Goal: Task Accomplishment & Management: Use online tool/utility

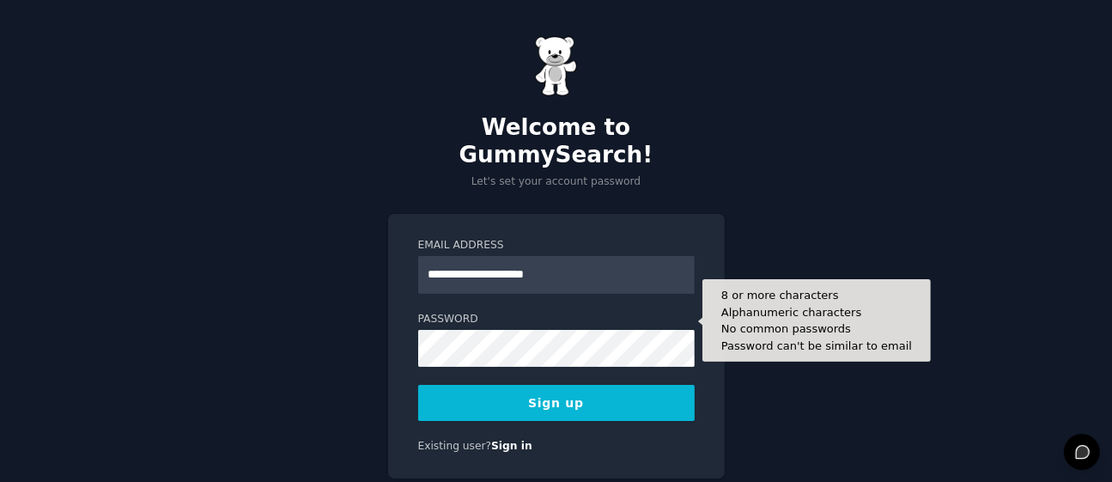
type input "**********"
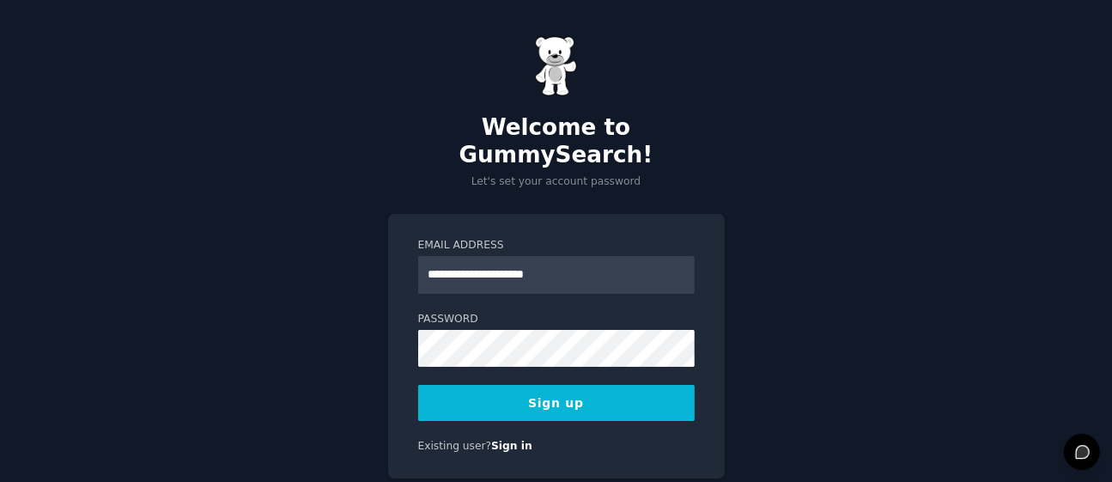
click at [781, 264] on div "**********" at bounding box center [556, 270] width 1112 height 541
click at [601, 385] on button "Sign up" at bounding box center [556, 403] width 277 height 36
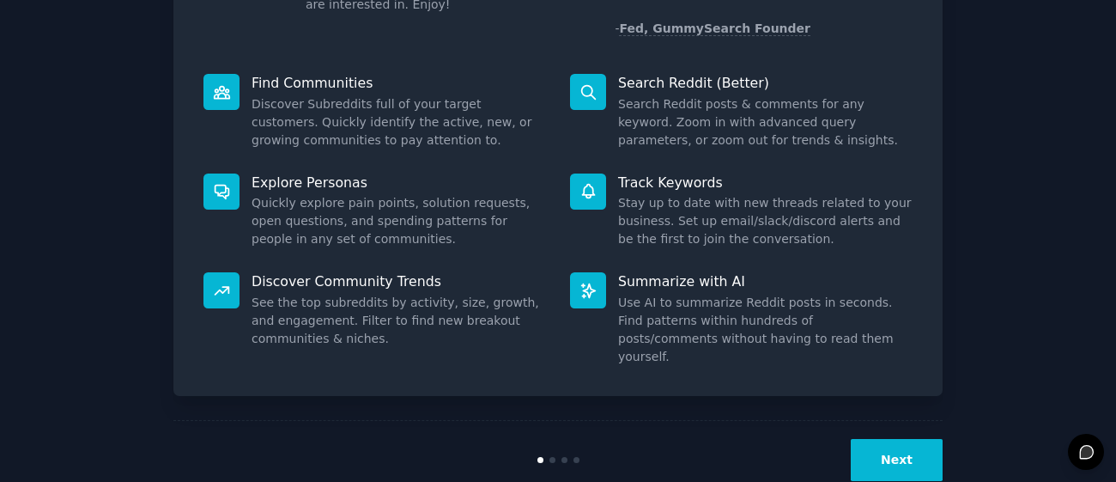
click at [922, 439] on button "Next" at bounding box center [897, 460] width 92 height 42
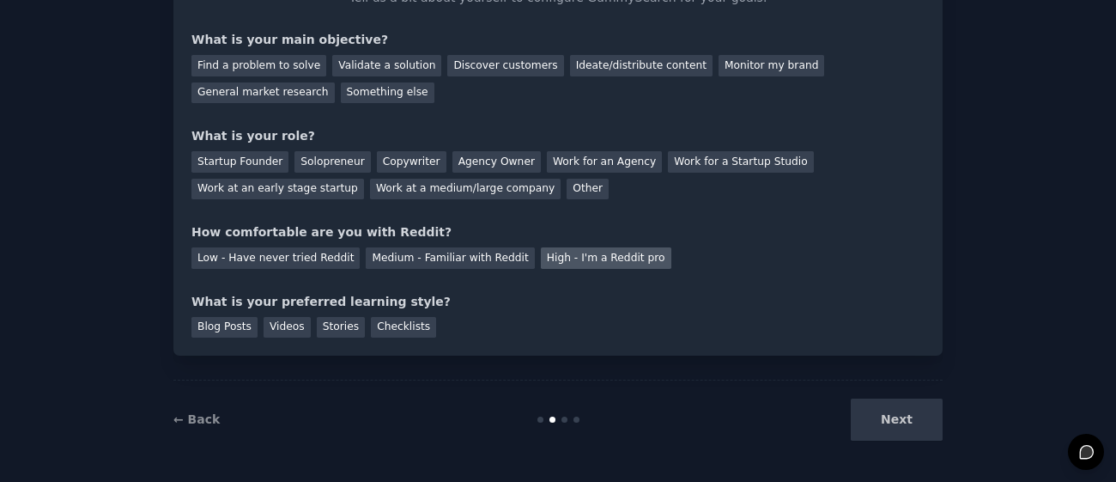
click at [543, 252] on div "High - I'm a Reddit pro" at bounding box center [606, 257] width 131 height 21
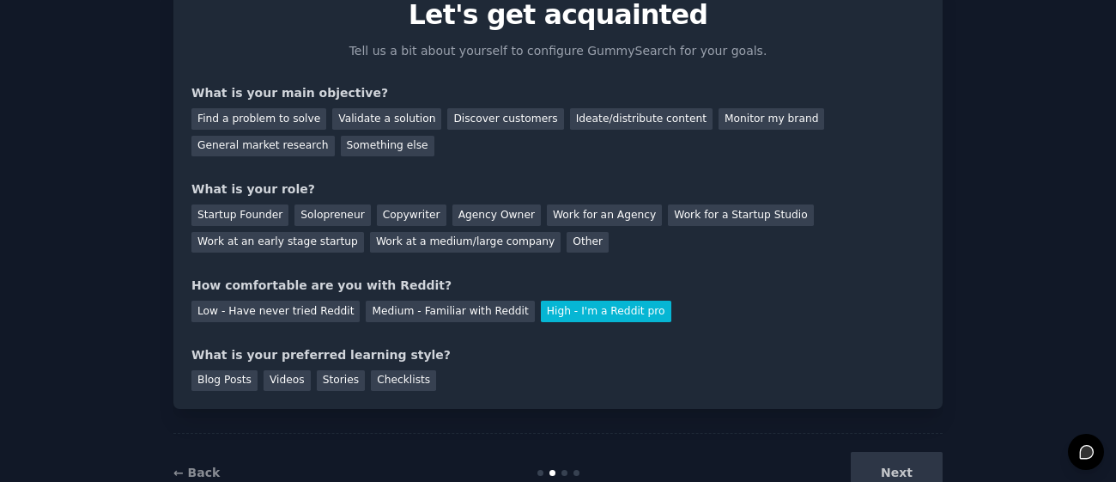
scroll to position [75, 0]
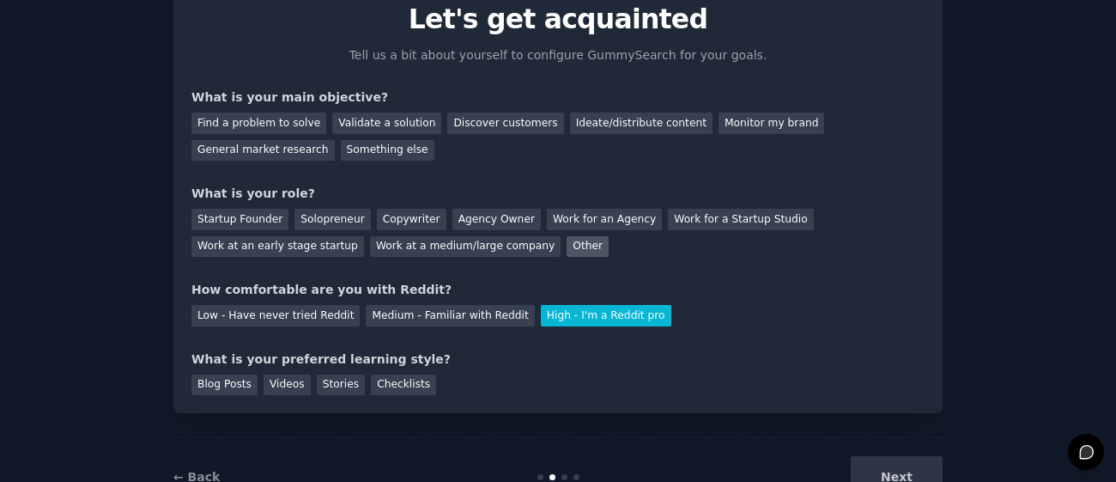
click at [567, 243] on div "Other" at bounding box center [588, 246] width 42 height 21
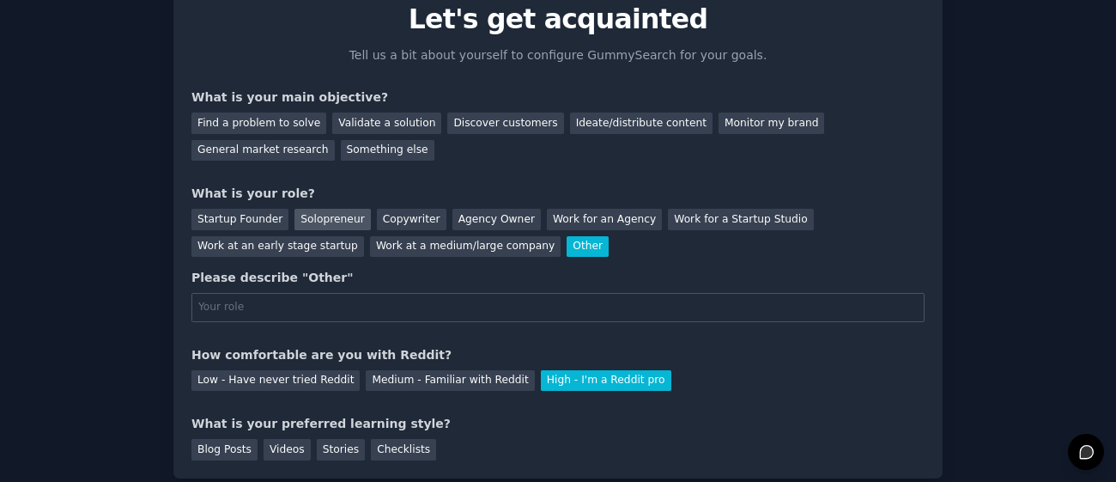
click at [329, 221] on div "Solopreneur" at bounding box center [333, 219] width 76 height 21
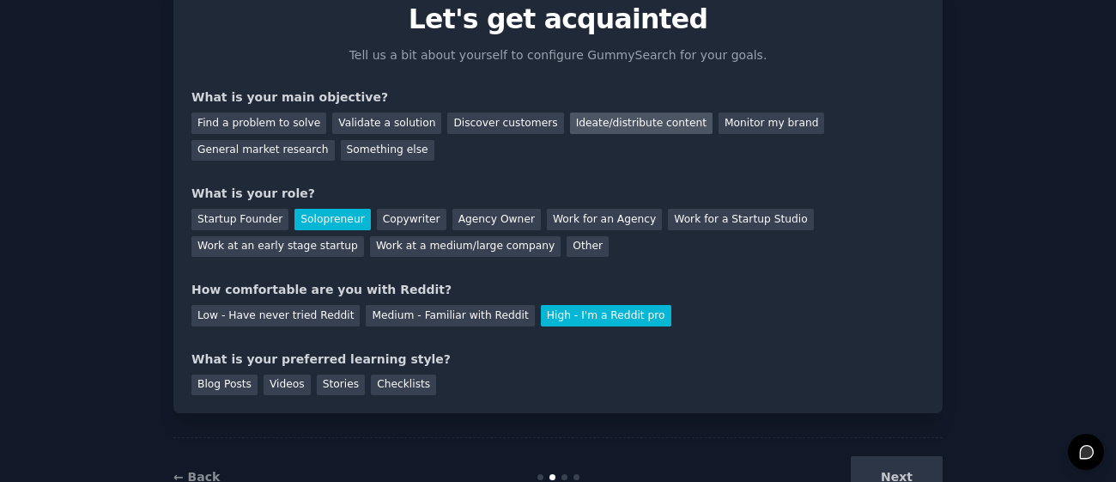
click at [570, 121] on div "Ideate/distribute content" at bounding box center [641, 122] width 143 height 21
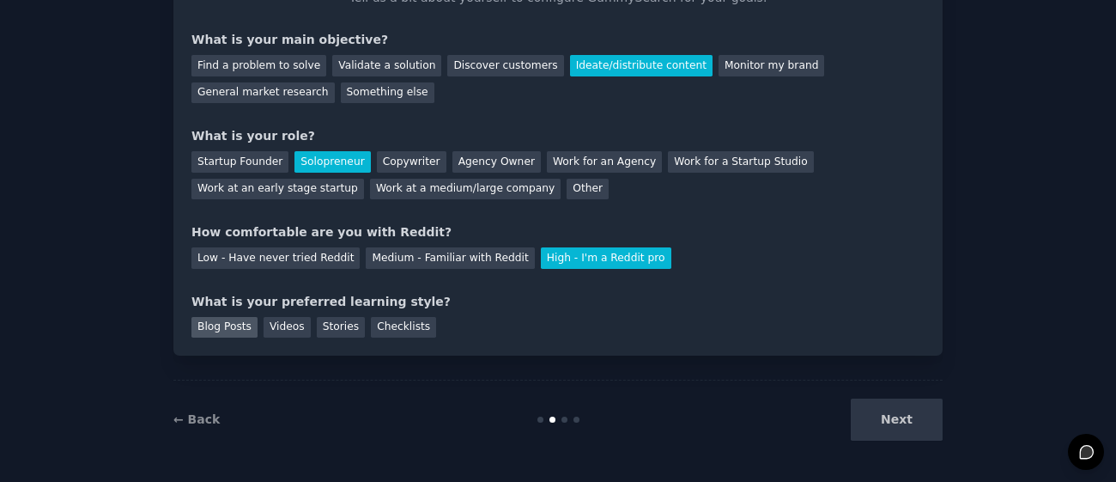
click at [230, 331] on div "Blog Posts" at bounding box center [224, 327] width 66 height 21
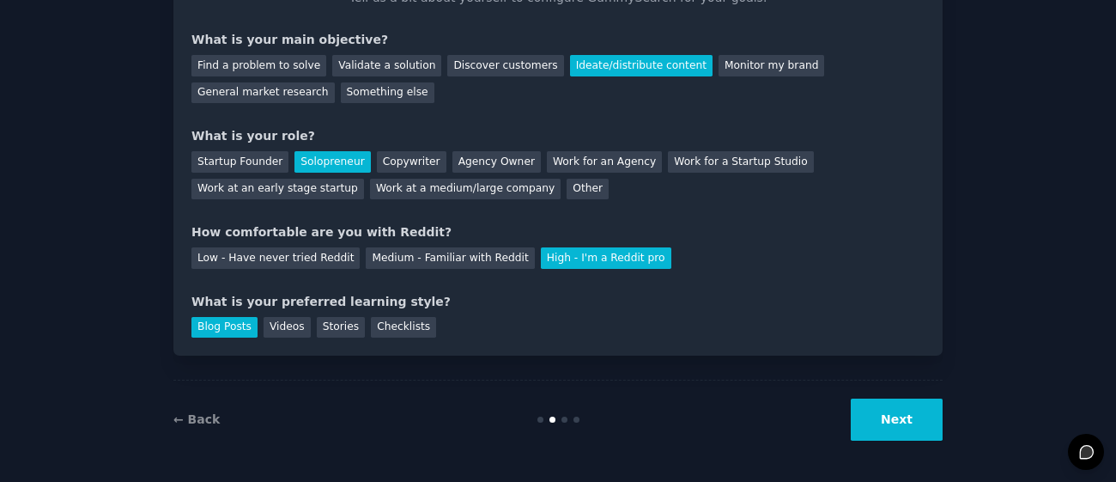
click at [883, 404] on button "Next" at bounding box center [897, 419] width 92 height 42
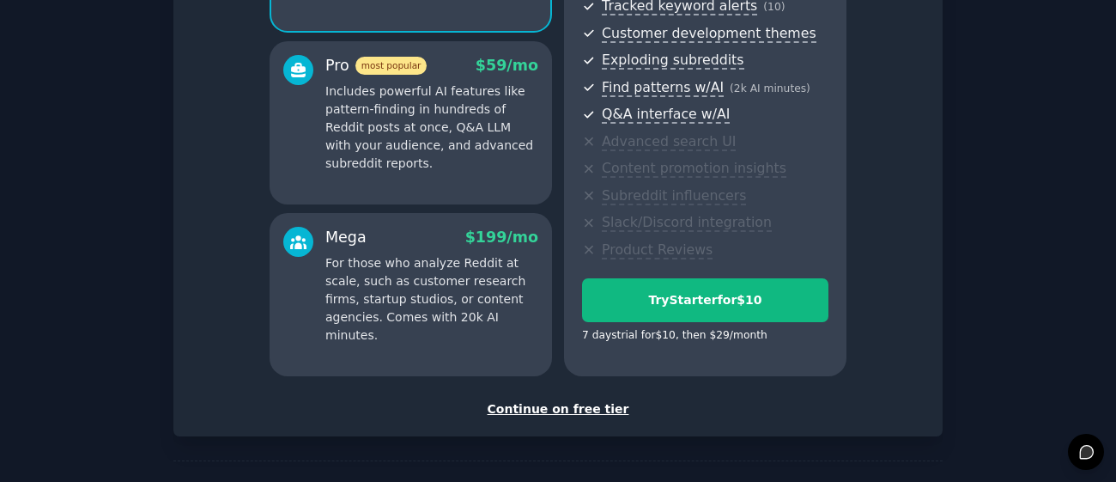
scroll to position [285, 0]
click at [581, 403] on div "Continue on free tier" at bounding box center [557, 408] width 733 height 18
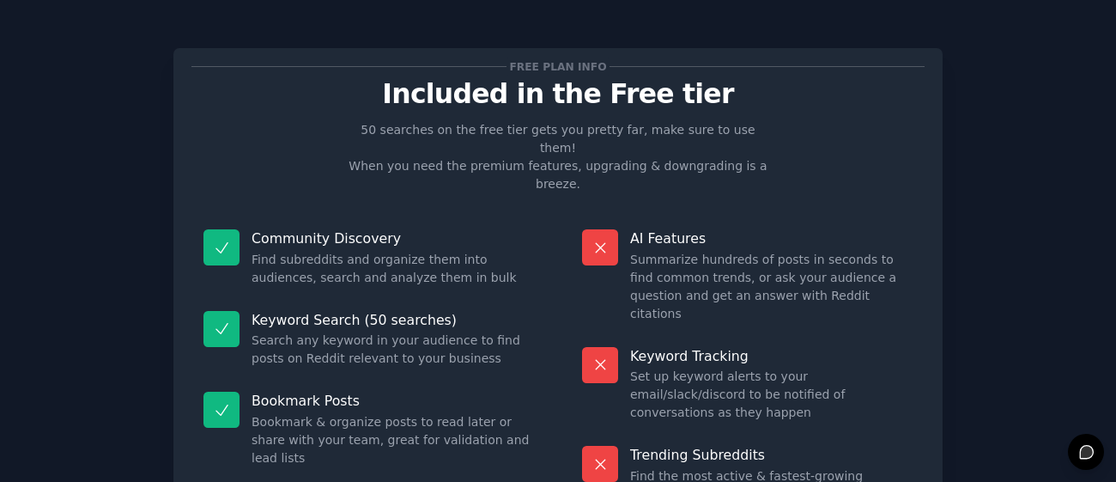
scroll to position [185, 0]
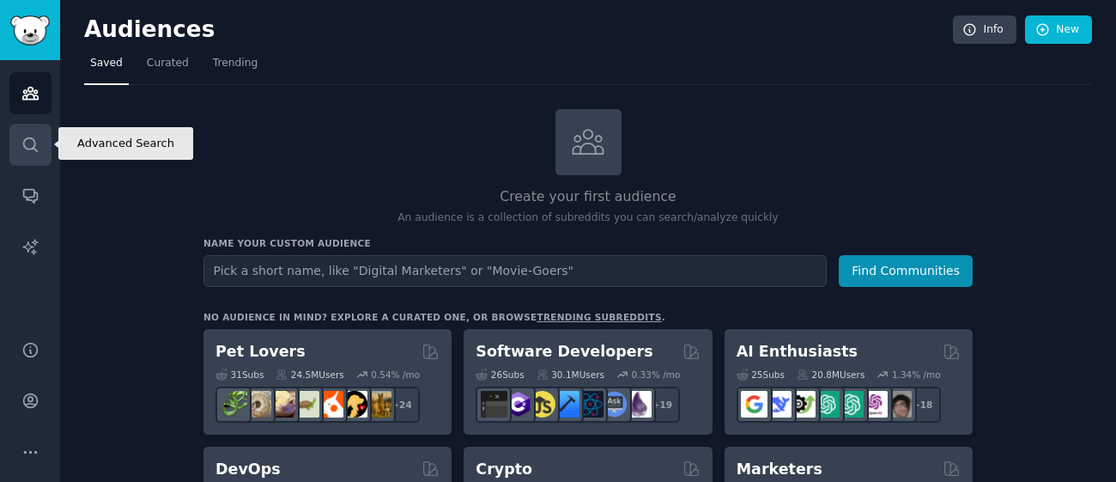
click at [18, 131] on link "Search" at bounding box center [30, 145] width 42 height 42
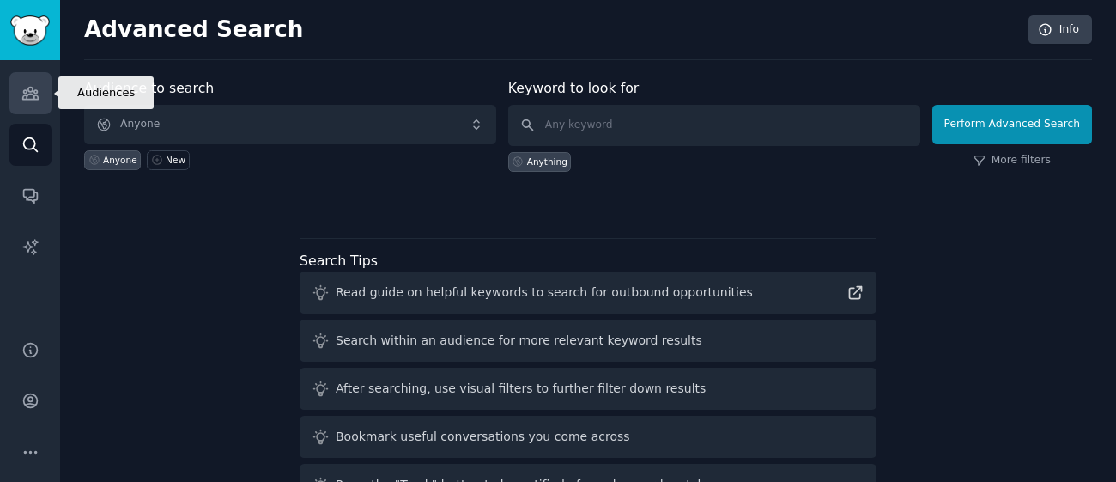
click at [24, 111] on link "Audiences" at bounding box center [30, 93] width 42 height 42
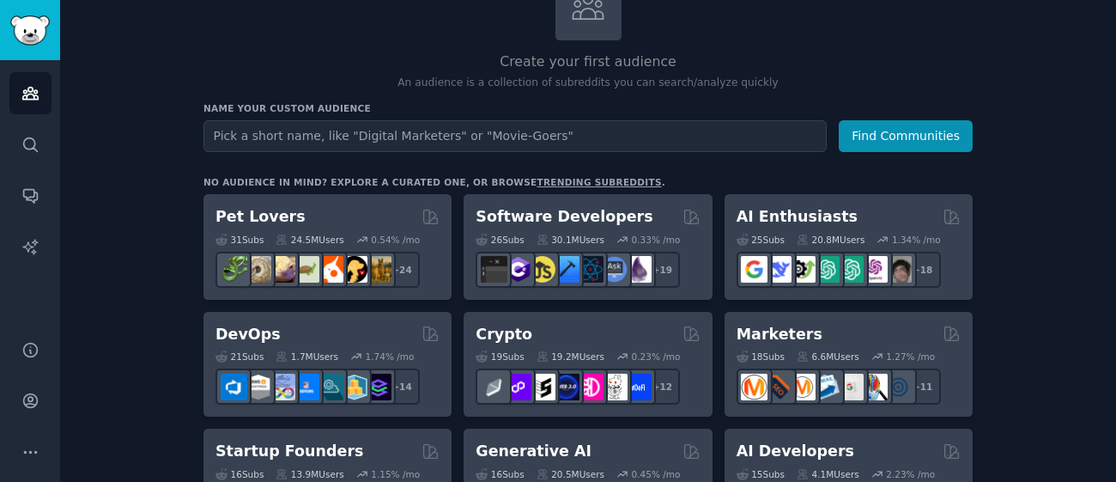
scroll to position [136, 0]
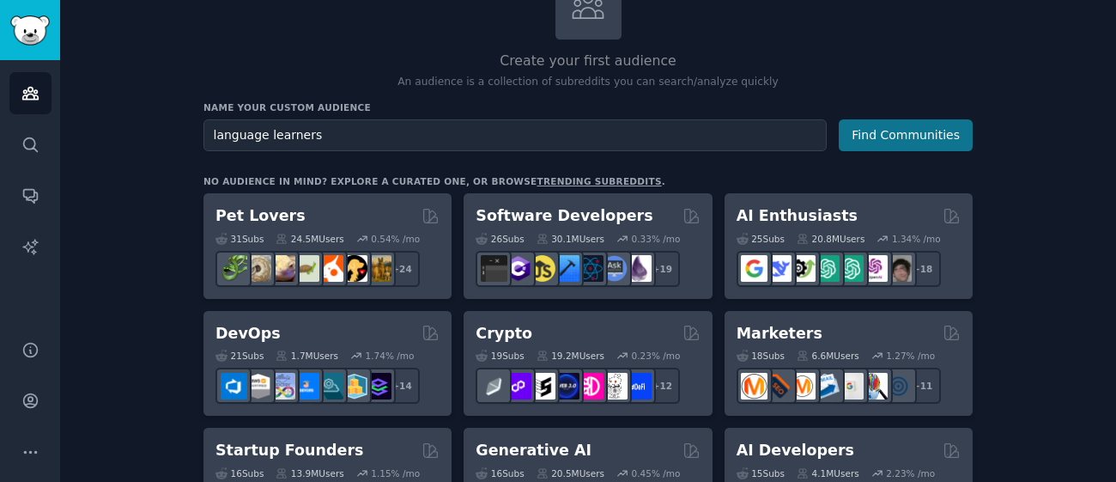
type input "language learners"
click at [938, 135] on button "Find Communities" at bounding box center [906, 135] width 134 height 32
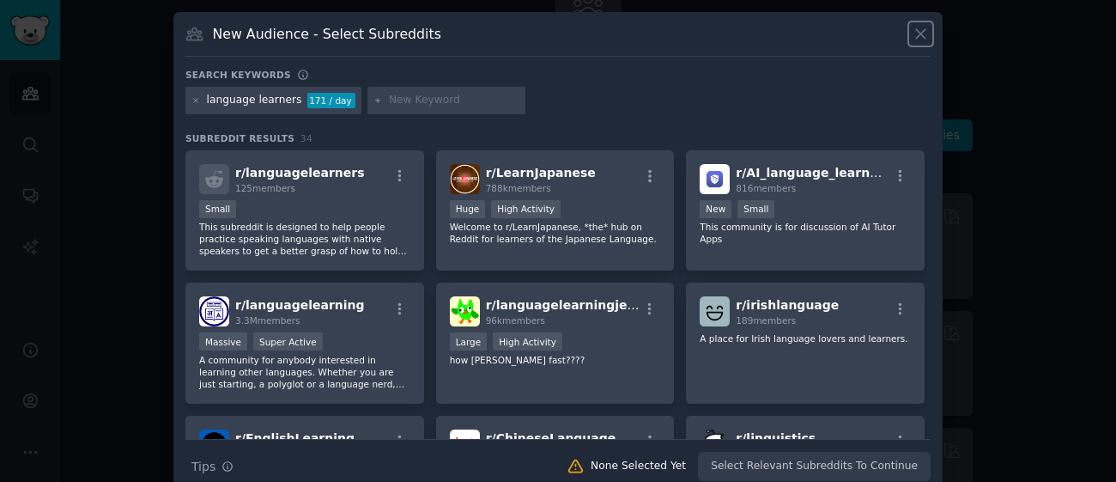
click at [924, 40] on icon at bounding box center [921, 34] width 18 height 18
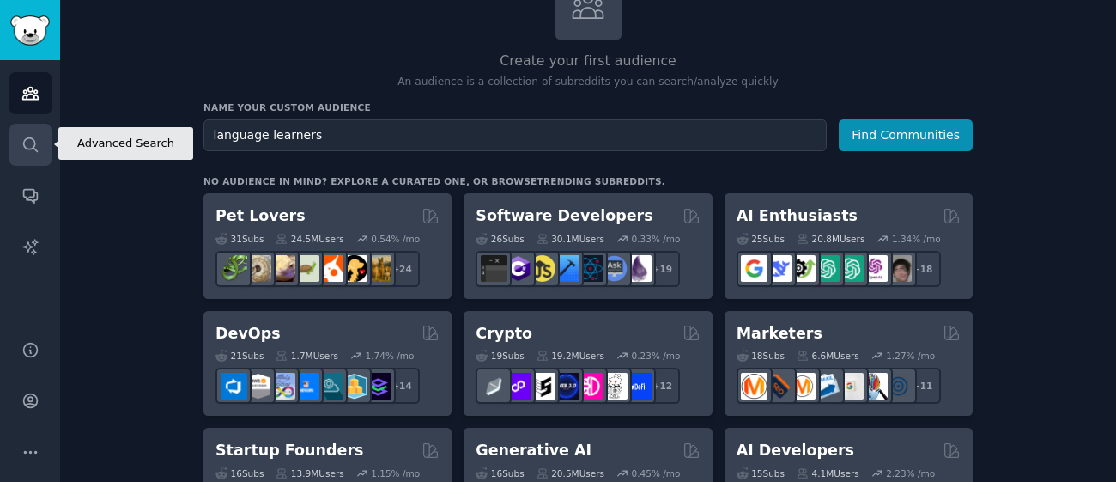
click at [40, 137] on link "Search" at bounding box center [30, 145] width 42 height 42
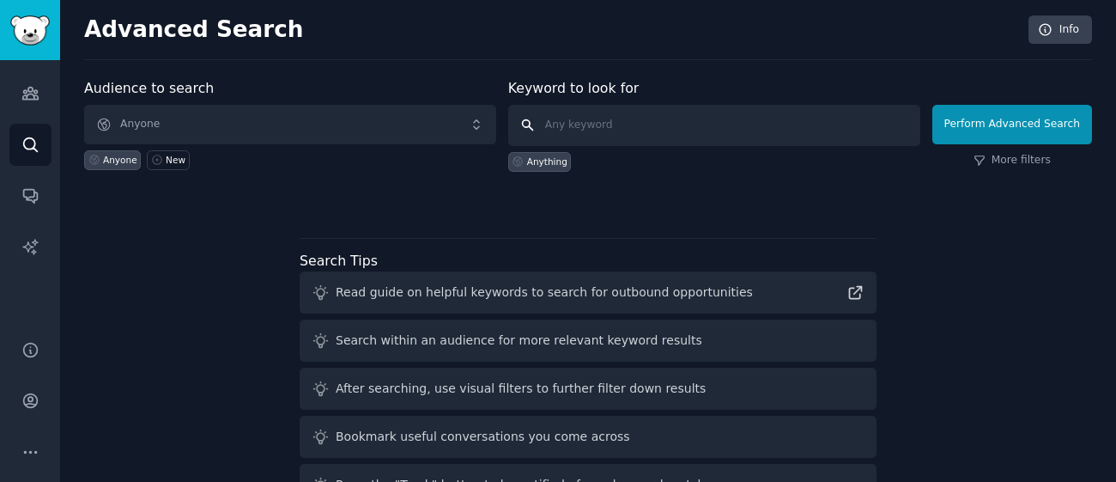
click at [631, 132] on input "text" at bounding box center [714, 125] width 412 height 41
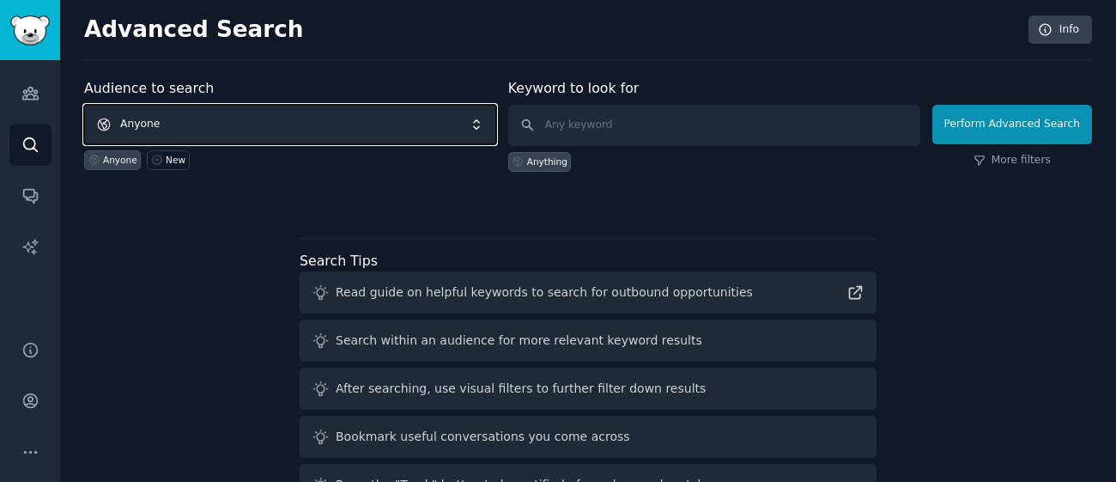
click at [481, 131] on span "Anyone" at bounding box center [290, 125] width 412 height 40
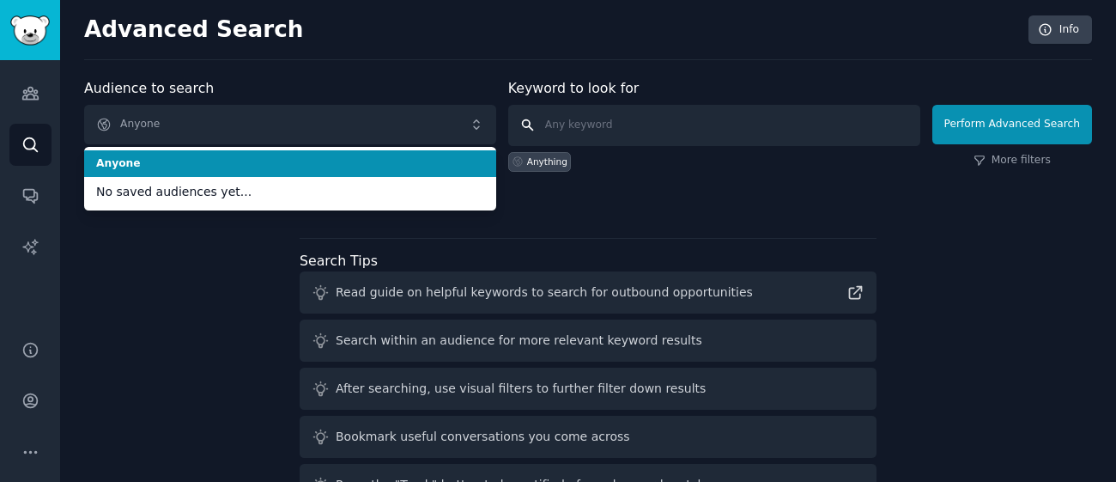
click at [617, 140] on input "text" at bounding box center [714, 125] width 412 height 41
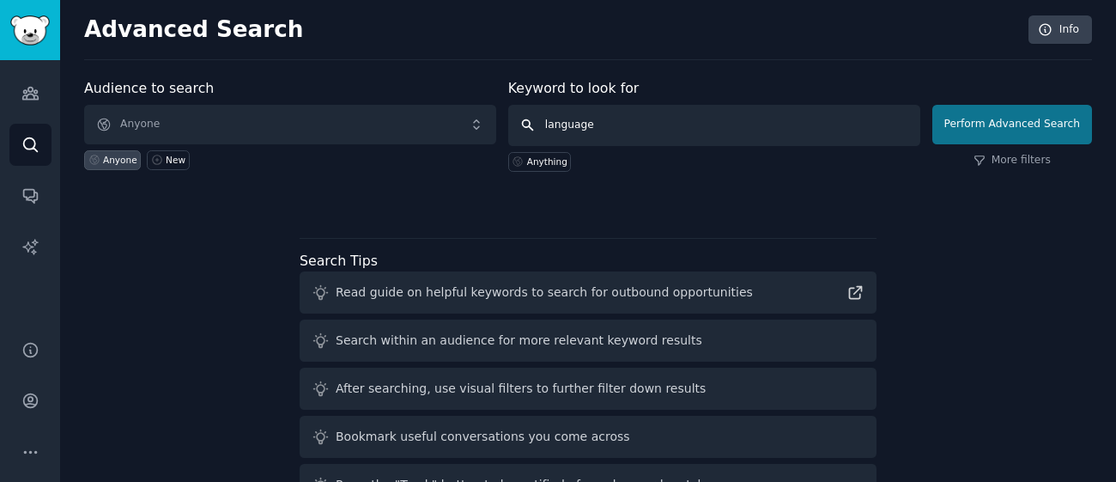
type input "language"
click at [1036, 129] on button "Perform Advanced Search" at bounding box center [1013, 125] width 160 height 40
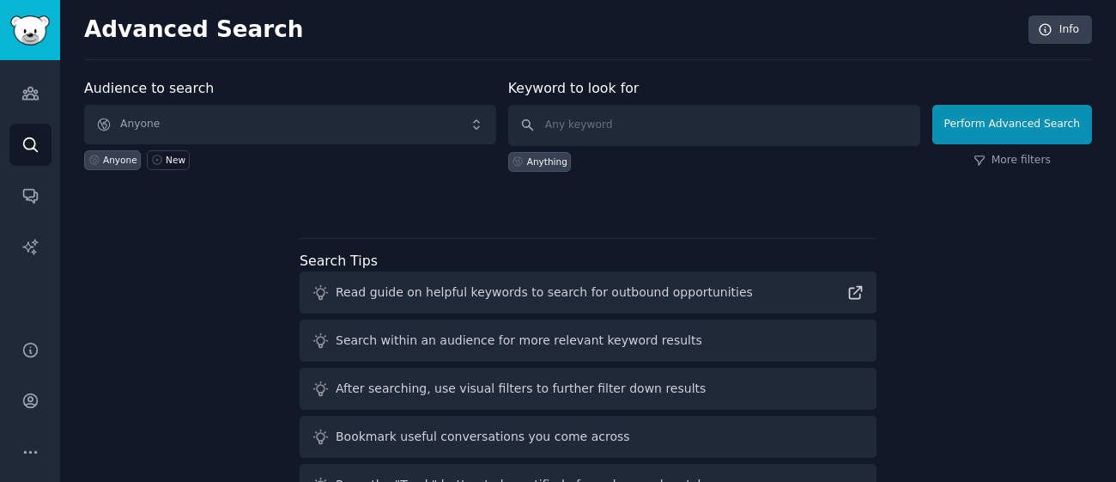
click at [30, 217] on div "Audiences Search Conversations AI Reports" at bounding box center [30, 189] width 60 height 259
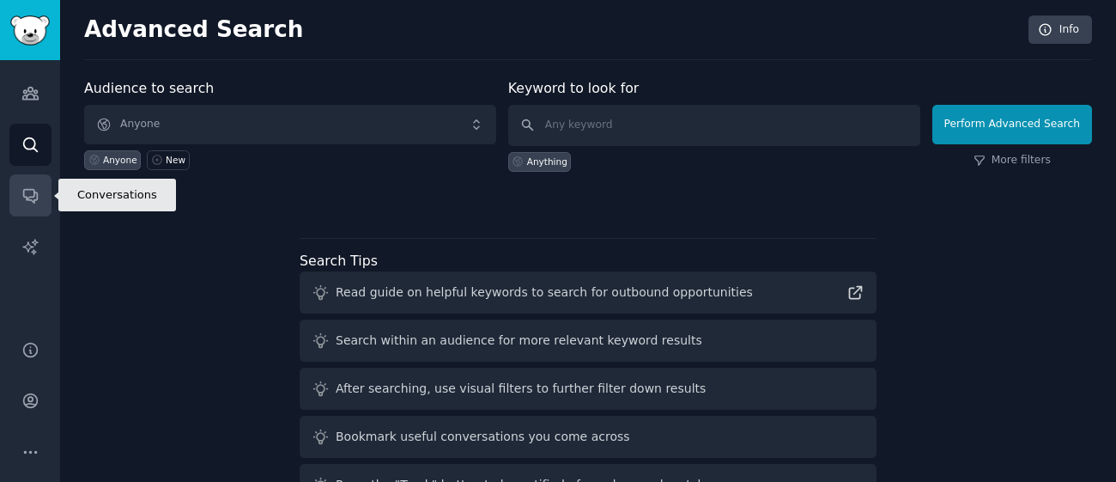
click at [30, 210] on link "Conversations" at bounding box center [30, 195] width 42 height 42
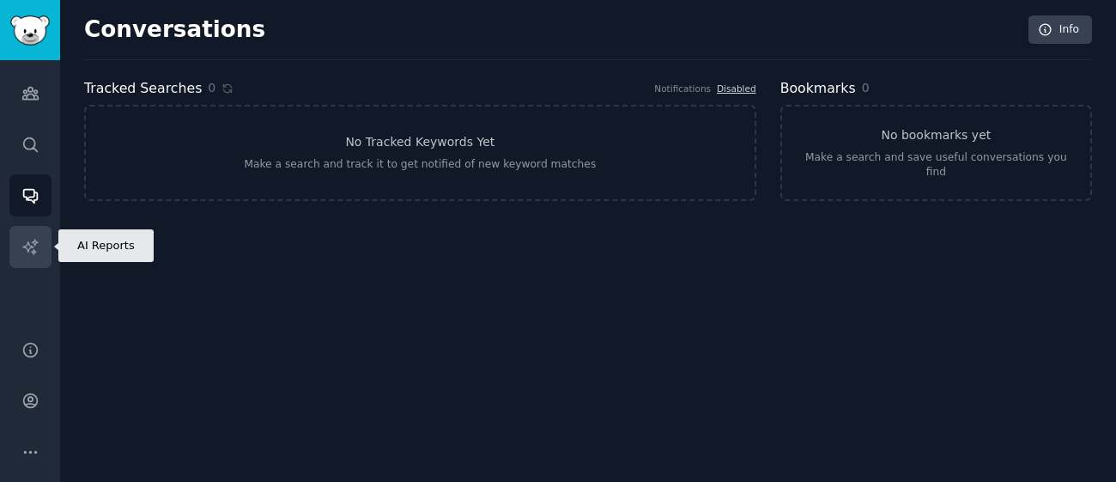
click at [42, 243] on link "AI Reports" at bounding box center [30, 247] width 42 height 42
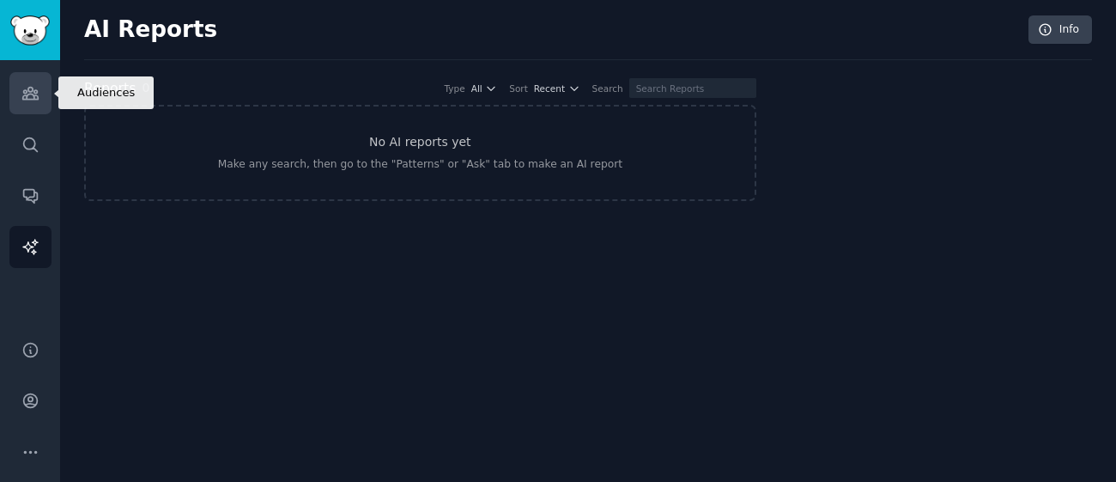
click at [46, 78] on link "Audiences" at bounding box center [30, 93] width 42 height 42
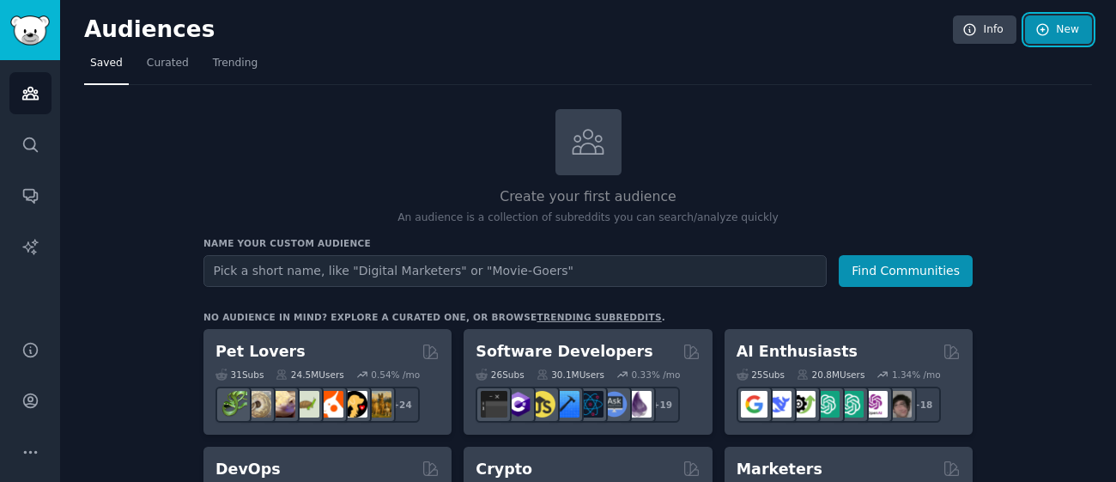
click at [1039, 33] on icon at bounding box center [1042, 29] width 11 height 11
